Goal: Information Seeking & Learning: Learn about a topic

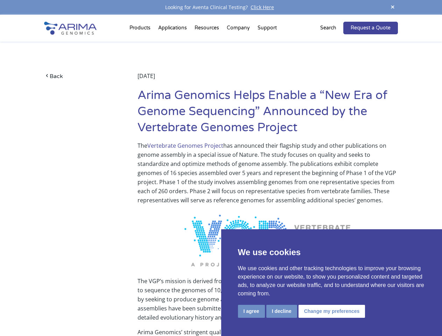
click at [221, 168] on p "The Vertebrate Genomes Project has announced their flagship study and other pub…" at bounding box center [268, 173] width 261 height 64
click at [252, 311] on button "I agree" at bounding box center [251, 311] width 27 height 13
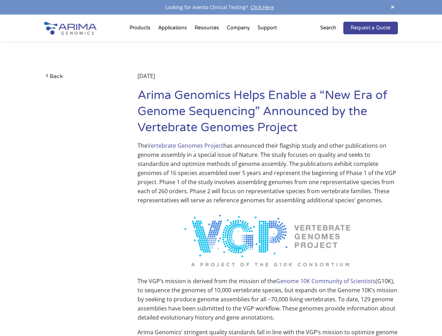
click at [282, 311] on p "The VGP’s mission is derived from the mission of the Genome 10K Community of Sc…" at bounding box center [268, 302] width 261 height 51
click at [331, 311] on p "The VGP’s mission is derived from the mission of the Genome 10K Community of Sc…" at bounding box center [268, 302] width 261 height 51
click at [393, 7] on span at bounding box center [393, 7] width 11 height 9
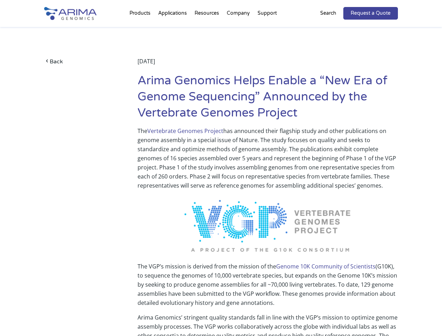
click at [221, 176] on p "The Vertebrate Genomes Project has announced their flagship study and other pub…" at bounding box center [268, 158] width 261 height 64
click at [141, 29] on div "Back [DATE] Arima Genomics Helps Enable a “New Era of Genome Sequencing” Announ…" at bounding box center [221, 76] width 354 height 99
click at [208, 29] on div "Back [DATE] Arima Genomics Helps Enable a “New Era of Genome Sequencing” Announ…" at bounding box center [221, 76] width 354 height 99
click at [239, 29] on div "Back [DATE] Arima Genomics Helps Enable a “New Era of Genome Sequencing” Announ…" at bounding box center [221, 76] width 354 height 99
click at [267, 29] on div "Back [DATE] Arima Genomics Helps Enable a “New Era of Genome Sequencing” Announ…" at bounding box center [221, 76] width 354 height 99
